Goal: Ask a question

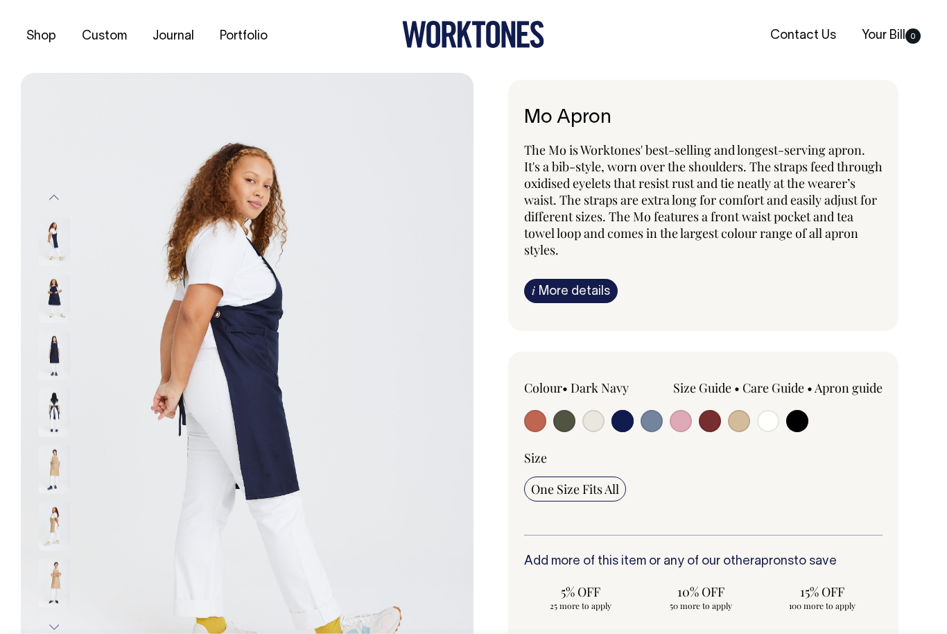
select select "Dark Navy"
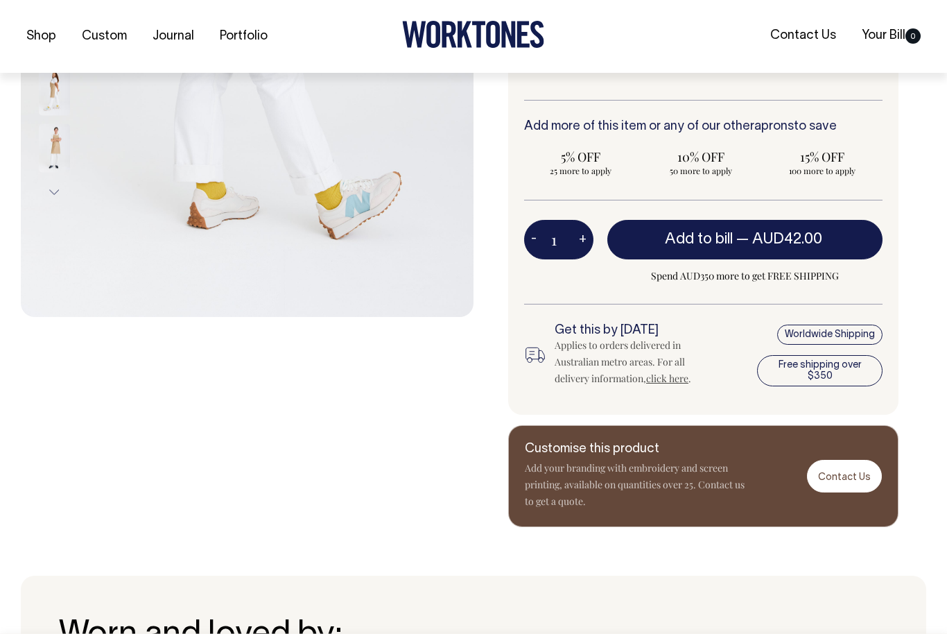
scroll to position [437, 0]
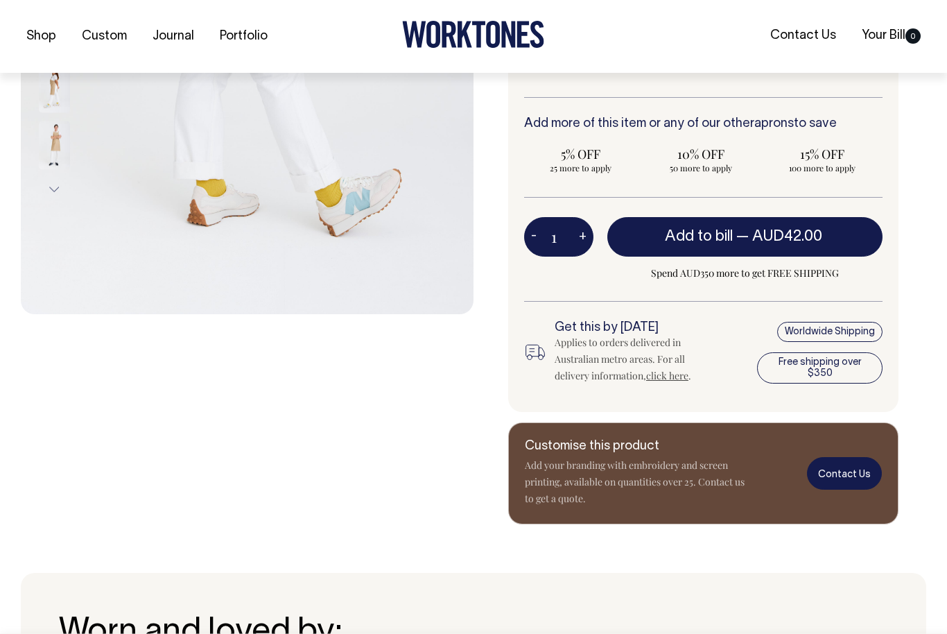
click at [855, 476] on link "Contact Us" at bounding box center [844, 473] width 75 height 33
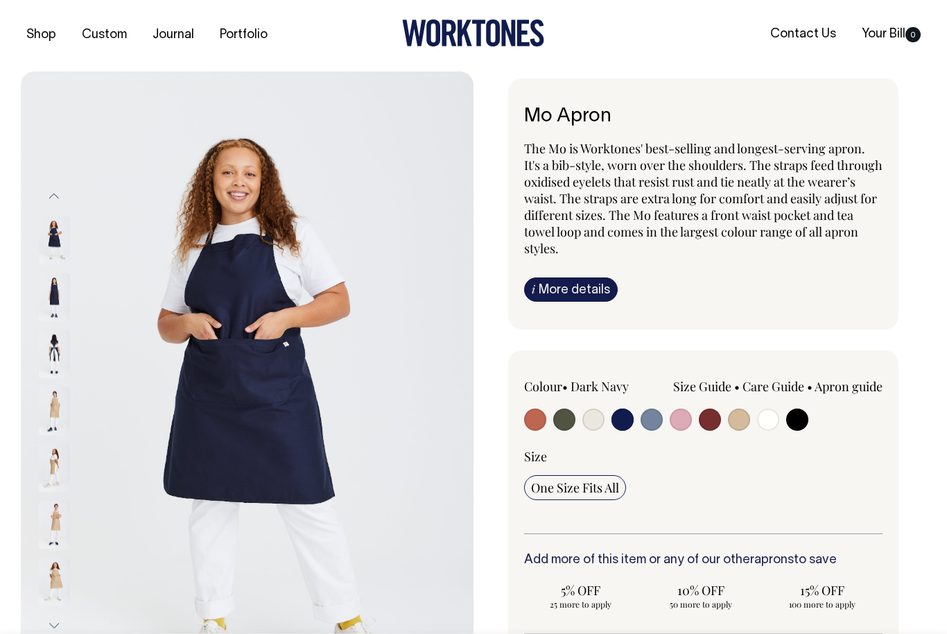
scroll to position [0, 0]
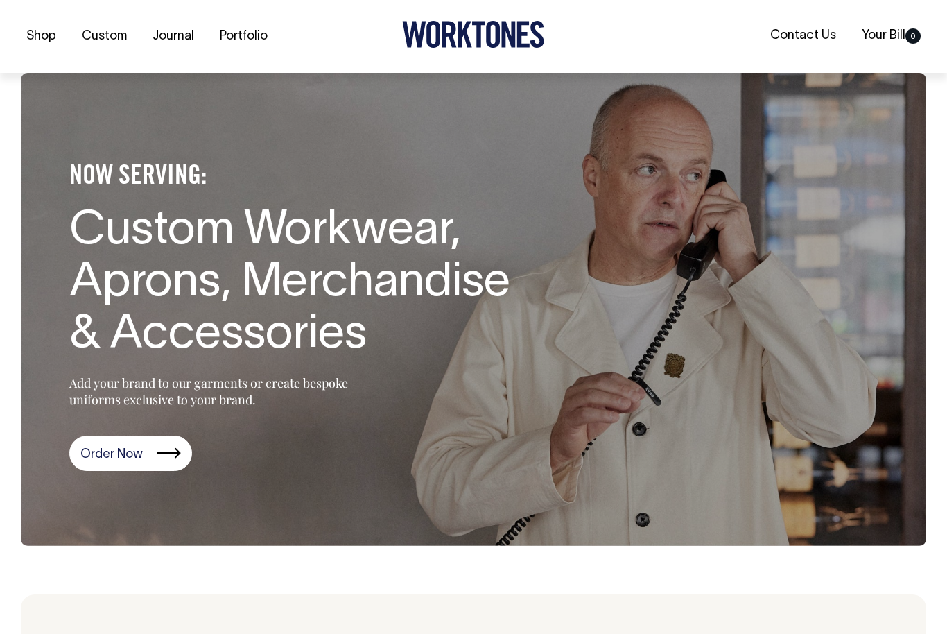
scroll to position [4570, 0]
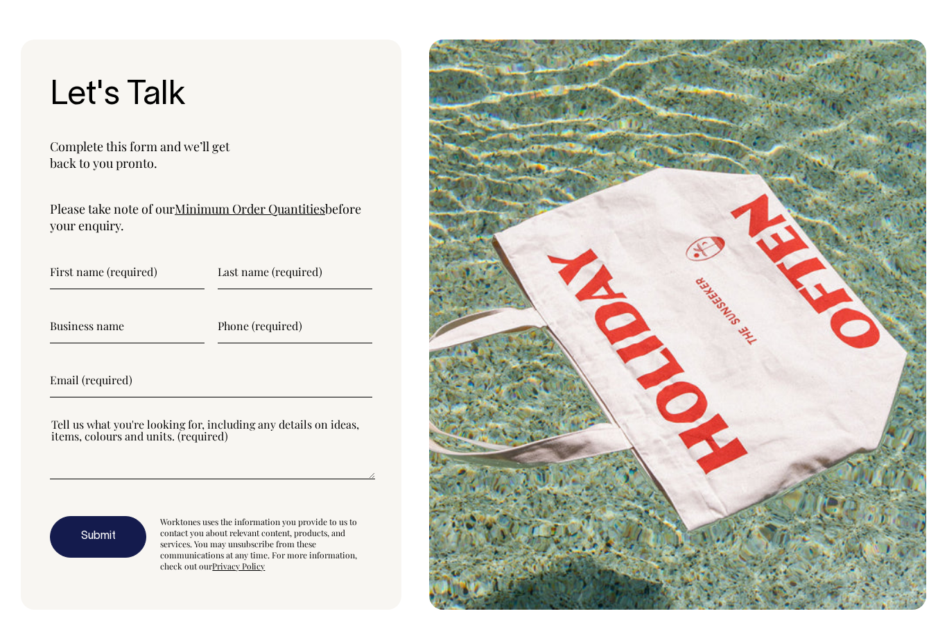
click at [121, 254] on input"] "text" at bounding box center [127, 271] width 155 height 35
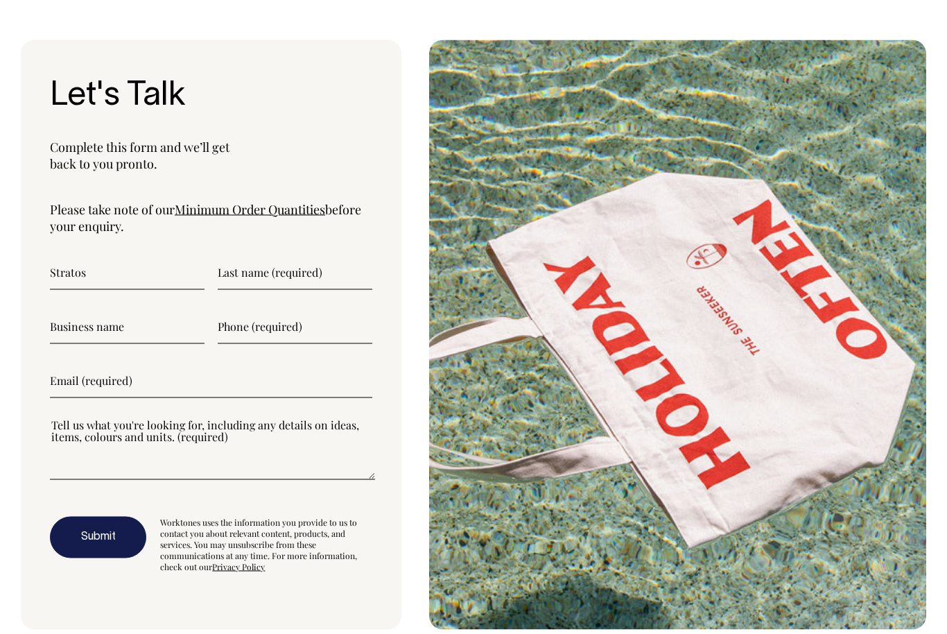
type input"] "Stratos"
type input"] "talimanidei"
type input"] "Talimanidis"
type input"] "A La Grecque"
type input"] "0466789905"
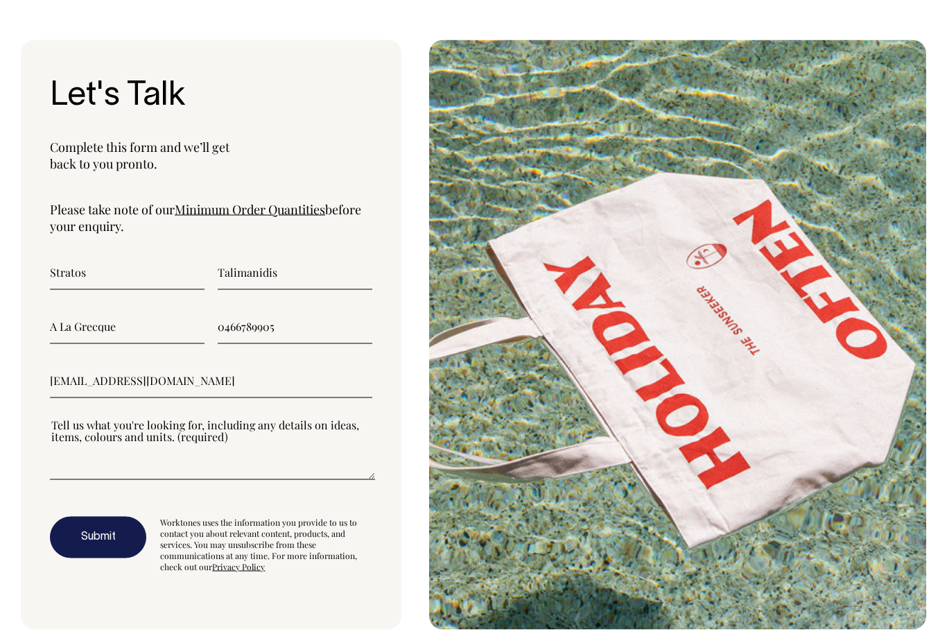
type input"] "[EMAIL_ADDRESS][DOMAIN_NAME]"
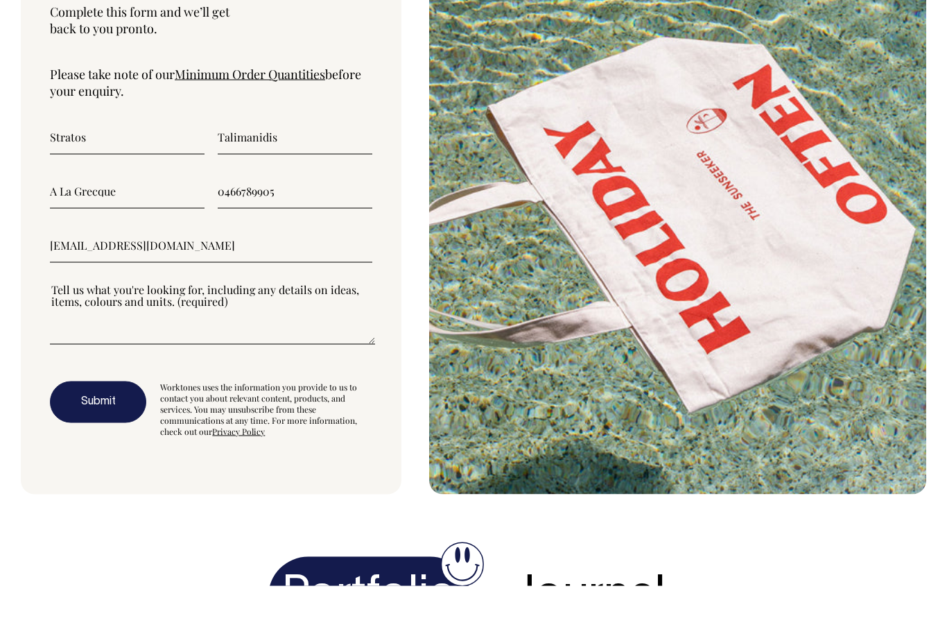
scroll to position [4706, 0]
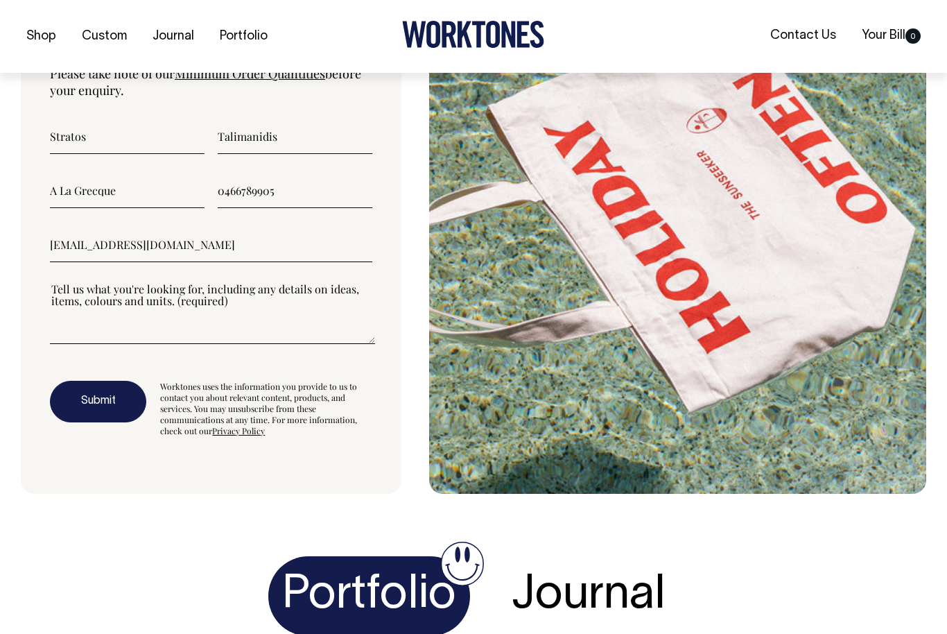
click at [114, 281] on textarea"] at bounding box center [212, 312] width 325 height 62
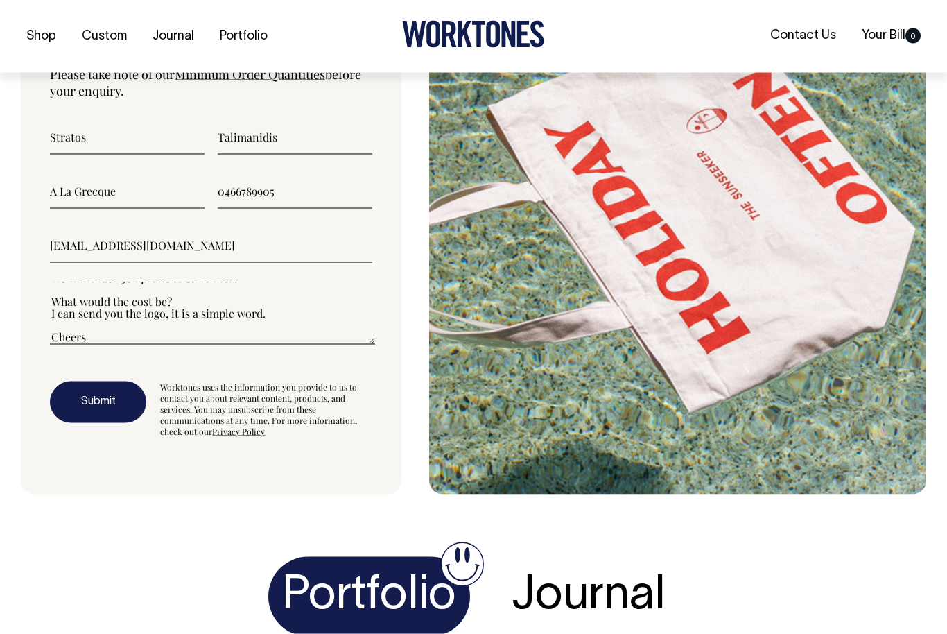
scroll to position [83, 0]
type textarea"] "Hey We would like to order some mo aprons in the navy but we want to enquire ab…"
click at [82, 385] on button "Submit" at bounding box center [98, 402] width 96 height 42
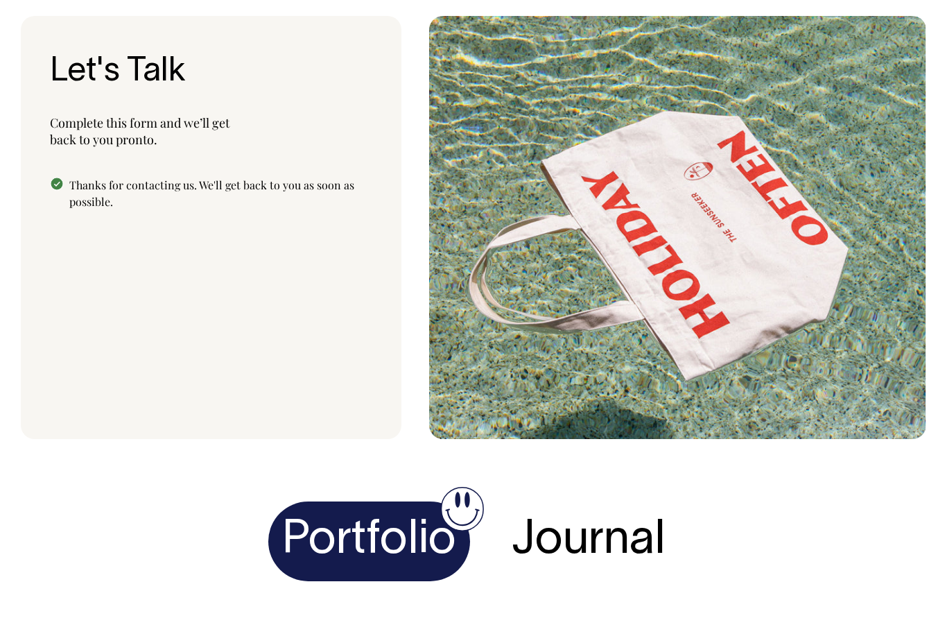
scroll to position [4593, 0]
